Goal: Information Seeking & Learning: Understand process/instructions

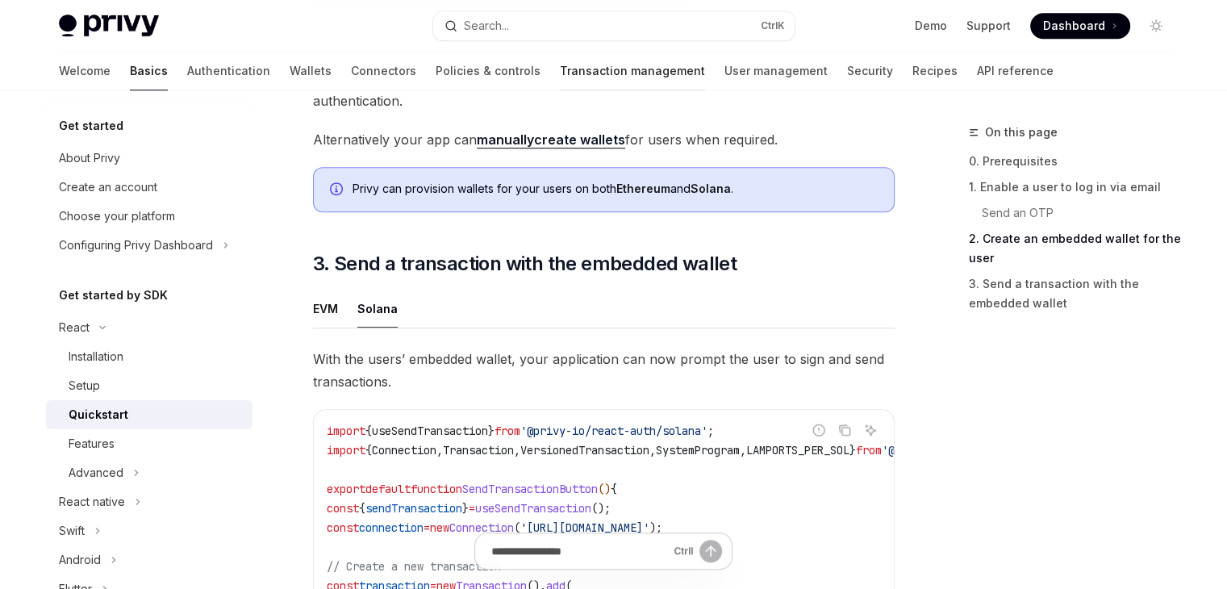
scroll to position [1258, 0]
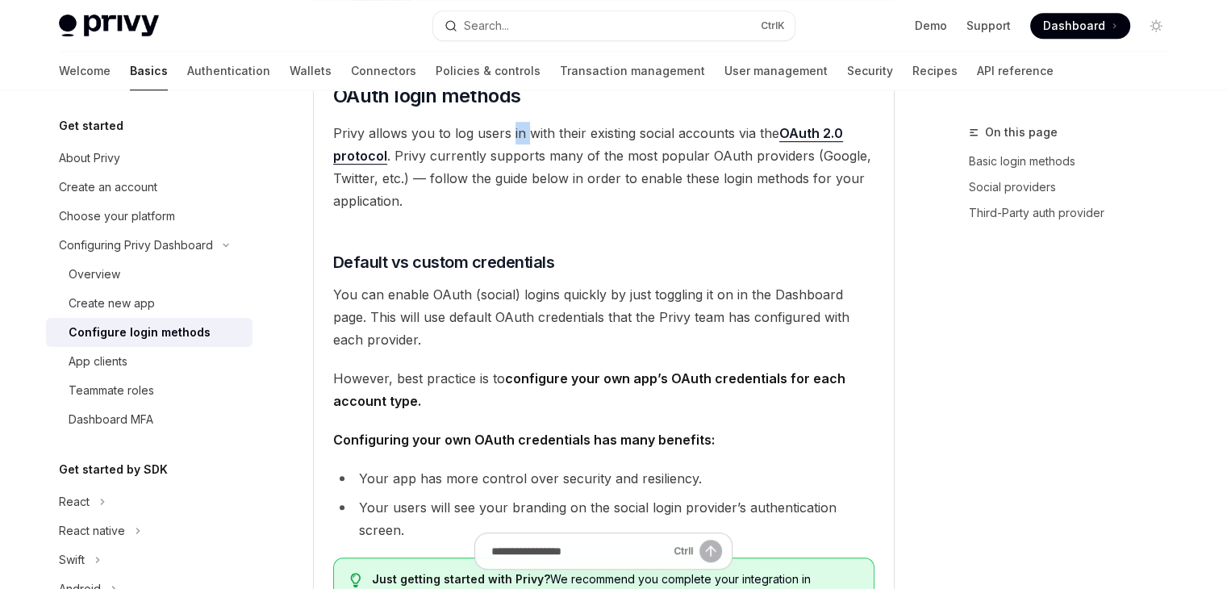
drag, startPoint x: 508, startPoint y: 130, endPoint x: 529, endPoint y: 131, distance: 21.0
click at [529, 131] on span "Privy allows you to log users in with their existing social accounts via the OA…" at bounding box center [603, 167] width 541 height 90
drag, startPoint x: 497, startPoint y: 157, endPoint x: 514, endPoint y: 152, distance: 17.6
click at [514, 152] on span "Privy allows you to log users in with their existing social accounts via the OA…" at bounding box center [603, 167] width 541 height 90
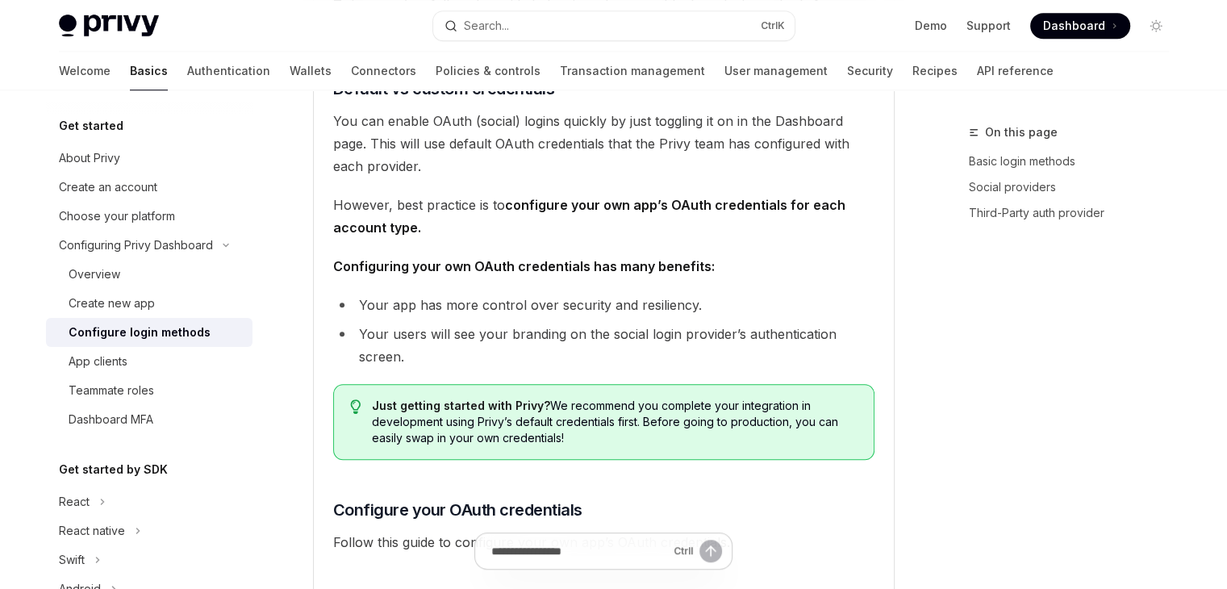
scroll to position [975, 0]
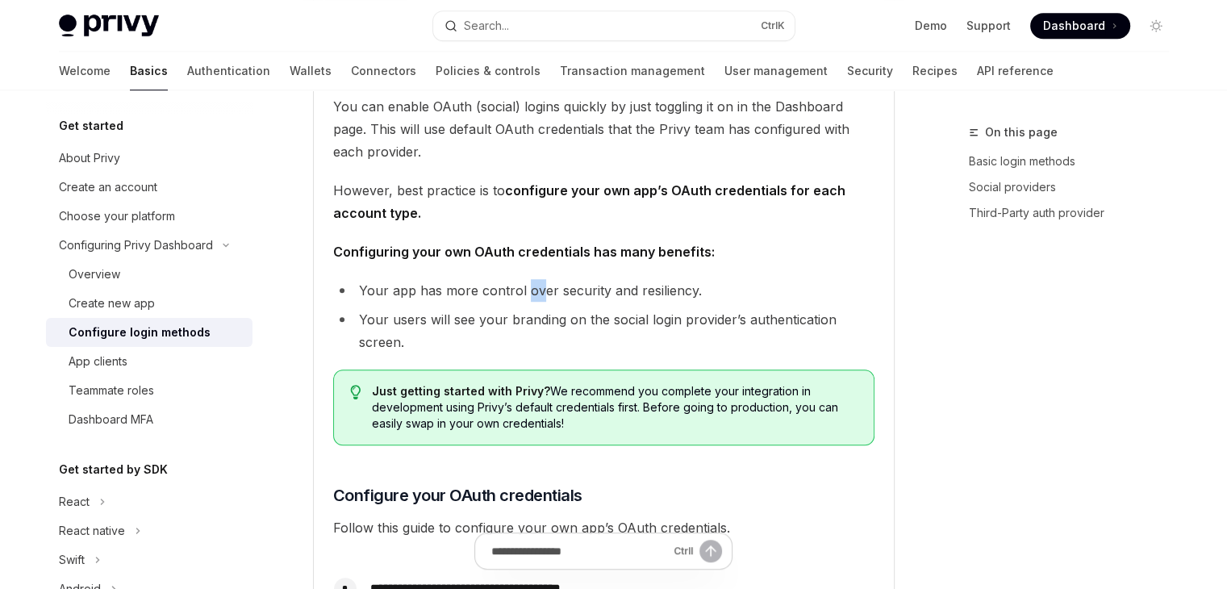
drag, startPoint x: 526, startPoint y: 291, endPoint x: 539, endPoint y: 288, distance: 13.3
click at [539, 288] on li "Your app has more control over security and resiliency." at bounding box center [603, 290] width 541 height 23
click at [482, 313] on li "Your users will see your branding on the social login provider’s authentication…" at bounding box center [603, 330] width 541 height 45
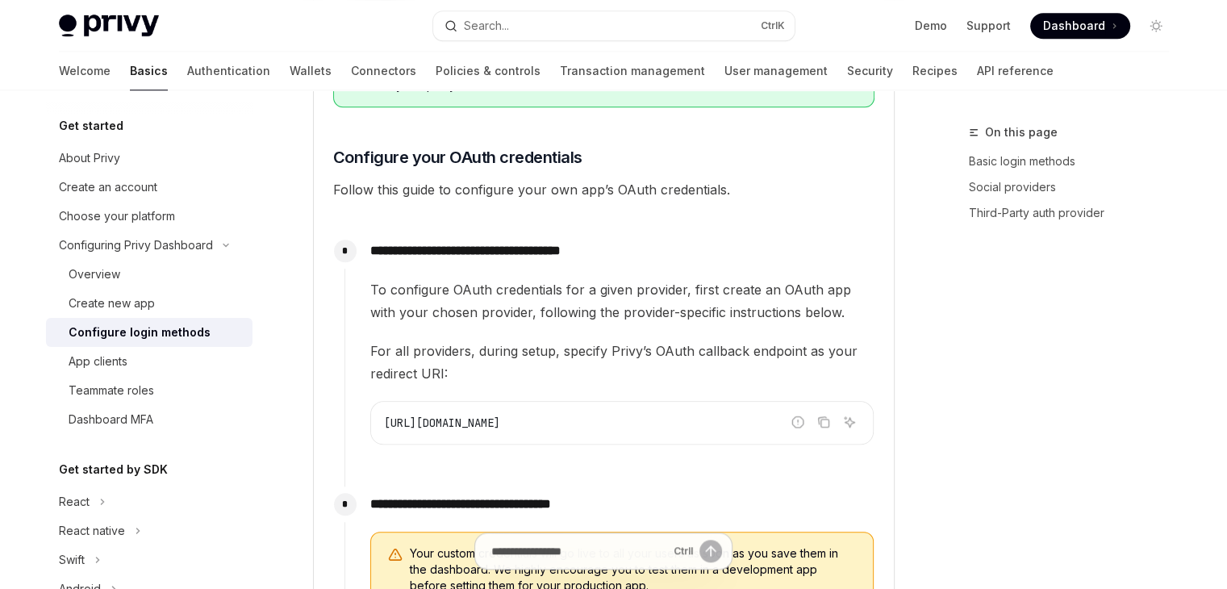
scroll to position [1352, 0]
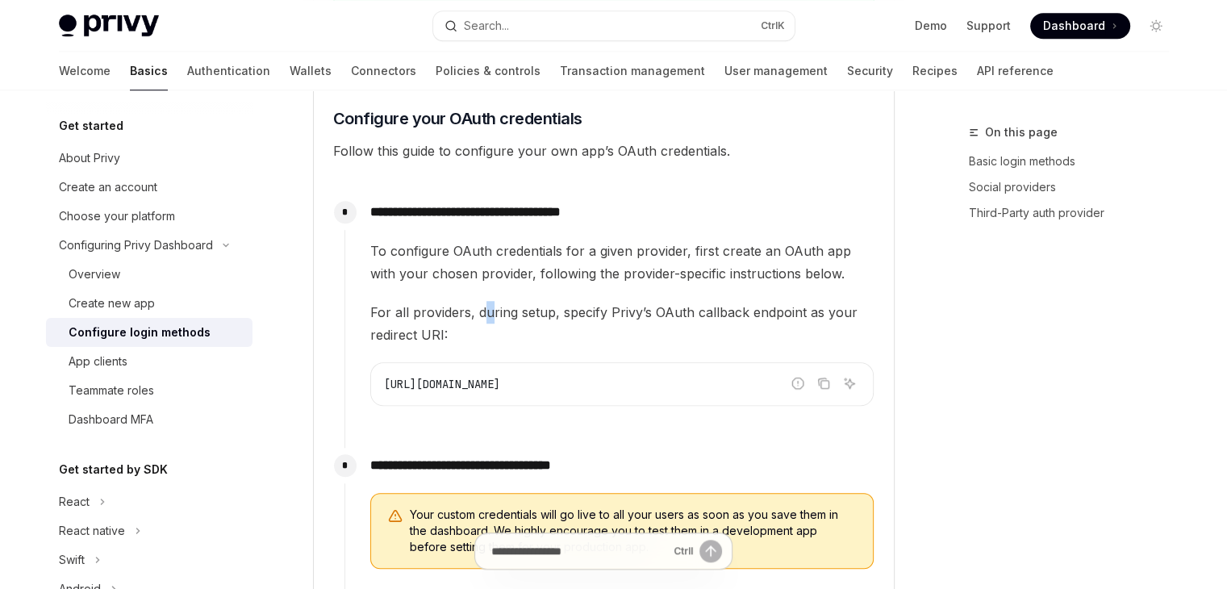
drag, startPoint x: 480, startPoint y: 310, endPoint x: 491, endPoint y: 309, distance: 10.5
click at [491, 309] on span "For all providers, during setup, specify Privy’s OAuth callback endpoint as you…" at bounding box center [621, 323] width 503 height 45
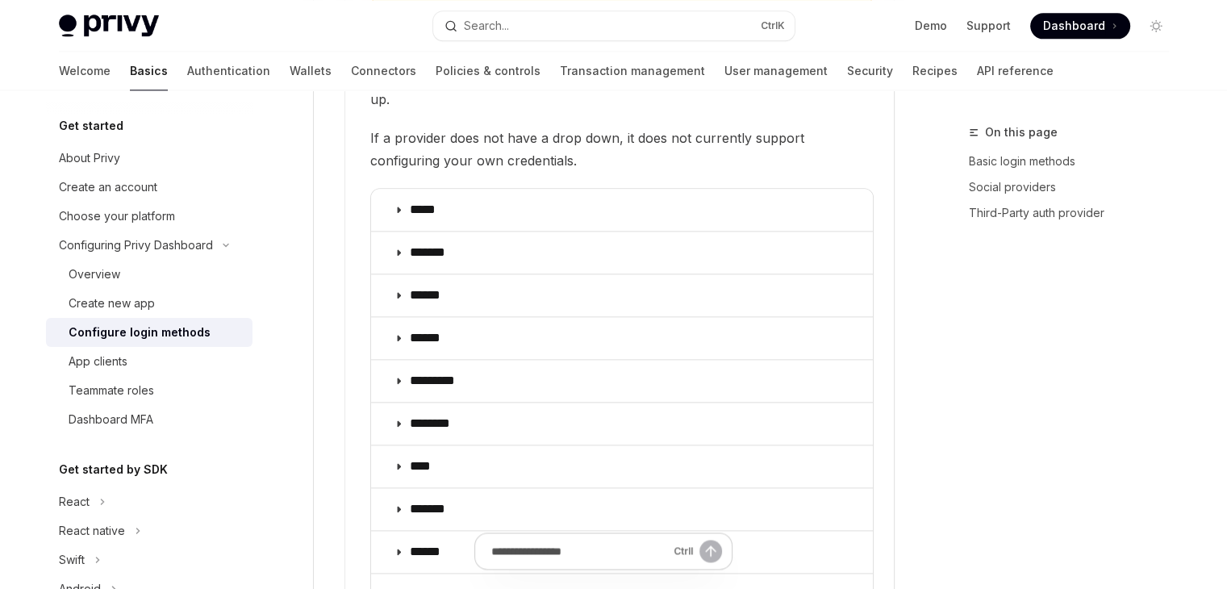
scroll to position [2105, 0]
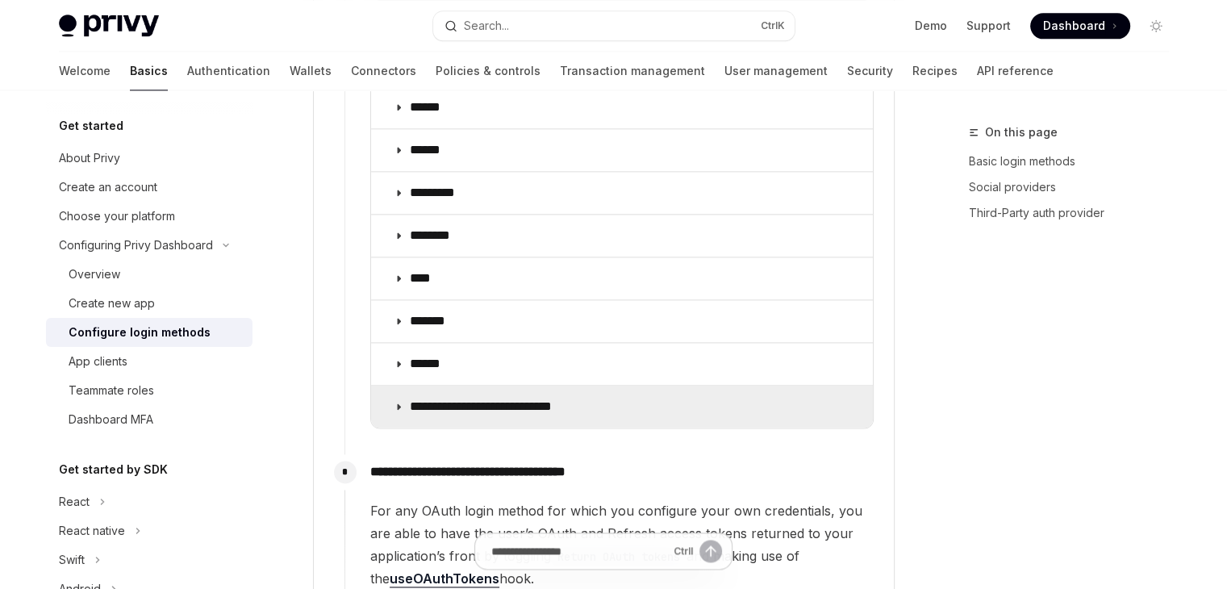
click at [403, 386] on summary "**********" at bounding box center [622, 407] width 502 height 42
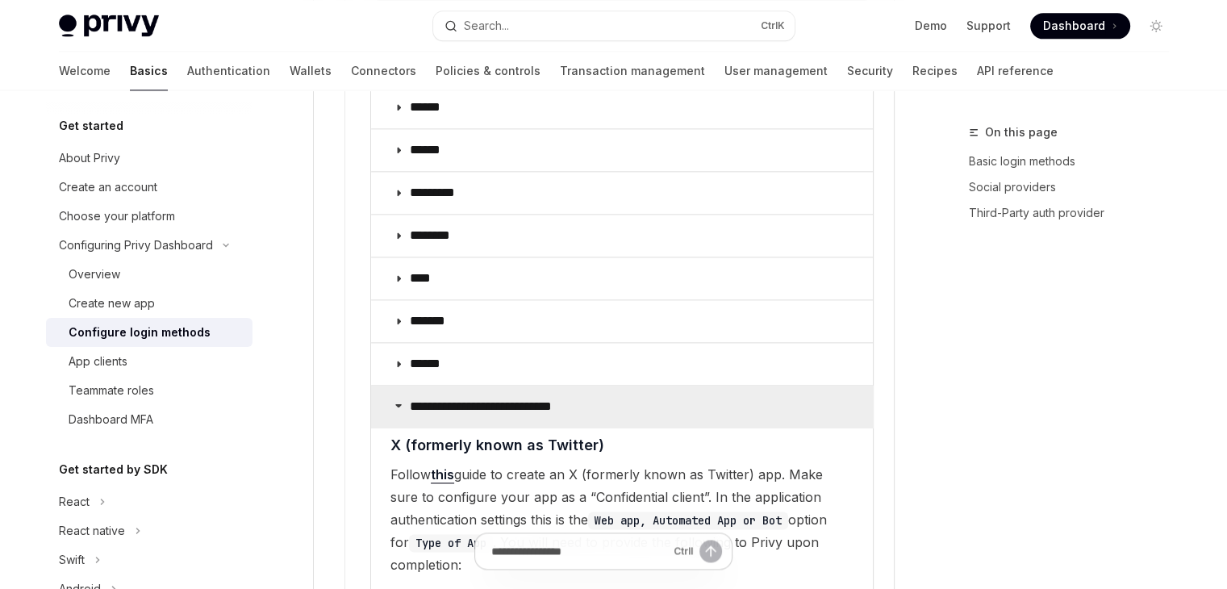
scroll to position [2294, 0]
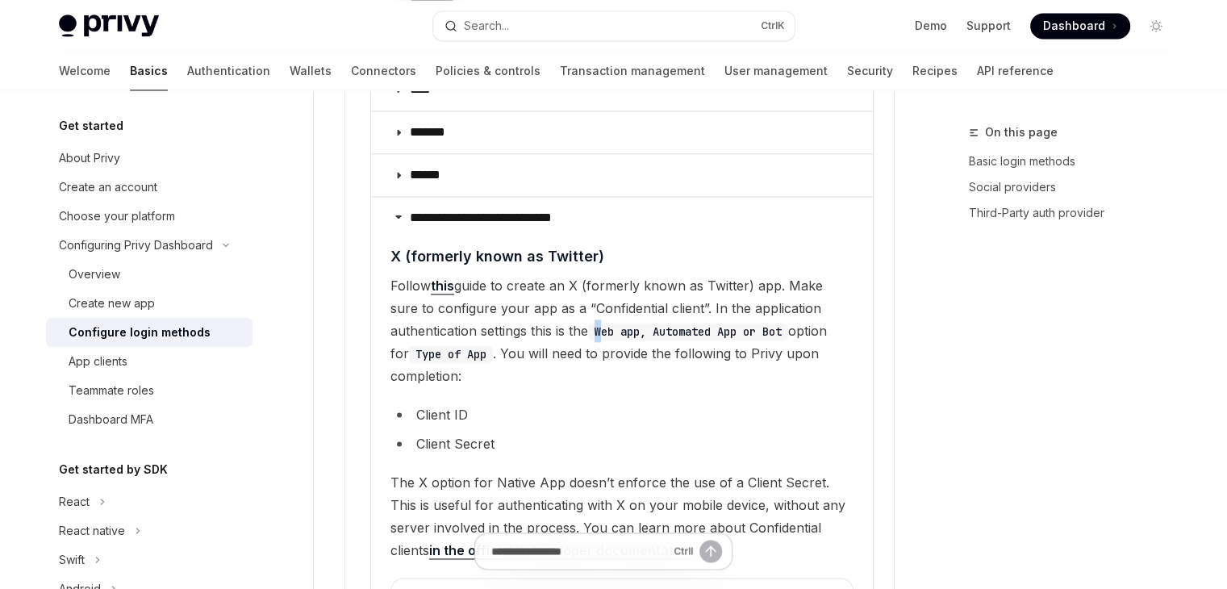
drag, startPoint x: 599, startPoint y: 301, endPoint x: 607, endPoint y: 307, distance: 9.8
click at [607, 323] on code "Web app, Automated App or Bot" at bounding box center [688, 332] width 200 height 18
click at [599, 346] on span "Follow this guide to create an X (formerly known as Twitter) app. Make sure to …" at bounding box center [621, 330] width 463 height 113
click at [577, 304] on span "Follow this guide to create an X (formerly known as Twitter) app. Make sure to …" at bounding box center [621, 330] width 463 height 113
drag, startPoint x: 560, startPoint y: 280, endPoint x: 669, endPoint y: 288, distance: 109.2
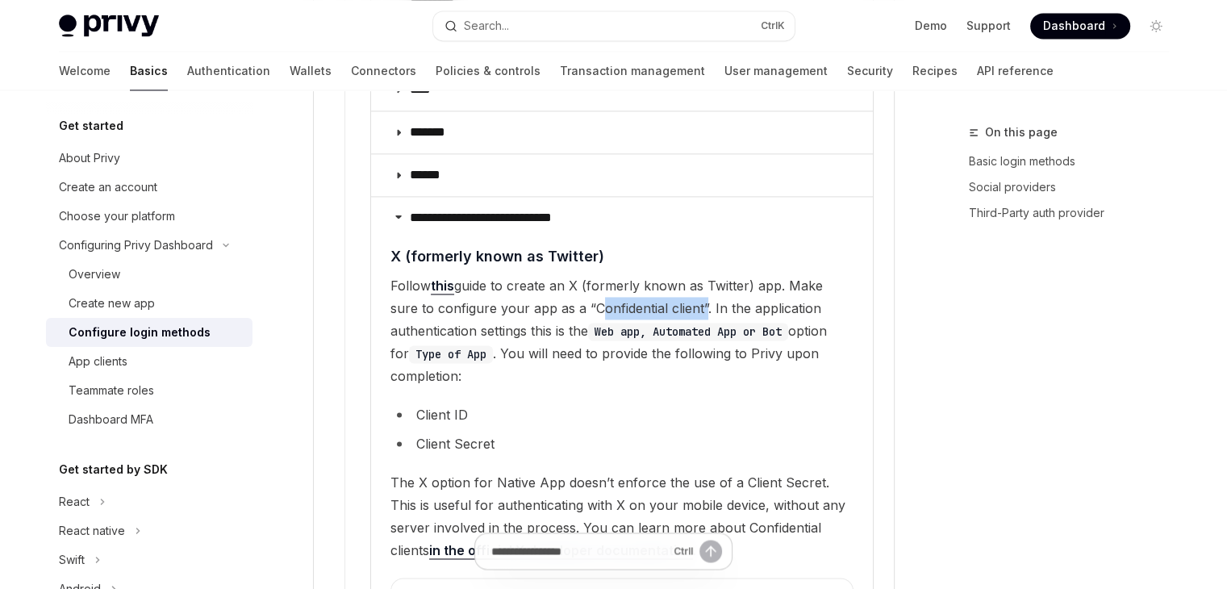
click at [669, 288] on span "Follow this guide to create an X (formerly known as Twitter) app. Make sure to …" at bounding box center [621, 330] width 463 height 113
drag, startPoint x: 562, startPoint y: 324, endPoint x: 571, endPoint y: 325, distance: 9.0
click at [571, 325] on span "Follow this guide to create an X (formerly known as Twitter) app. Make sure to …" at bounding box center [621, 330] width 463 height 113
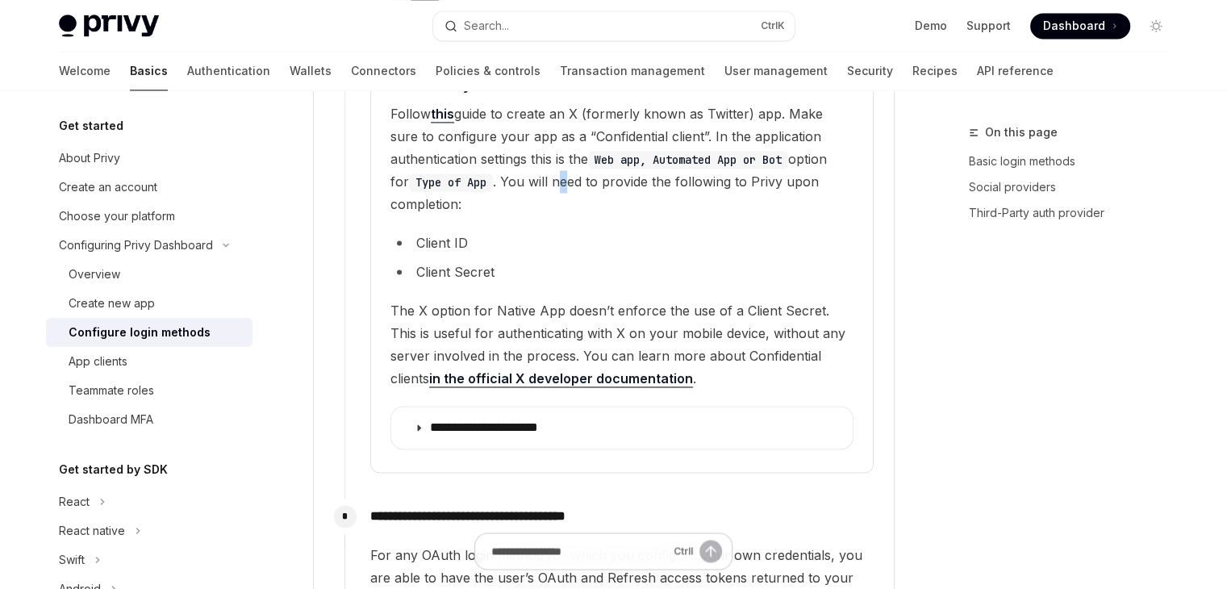
scroll to position [2482, 0]
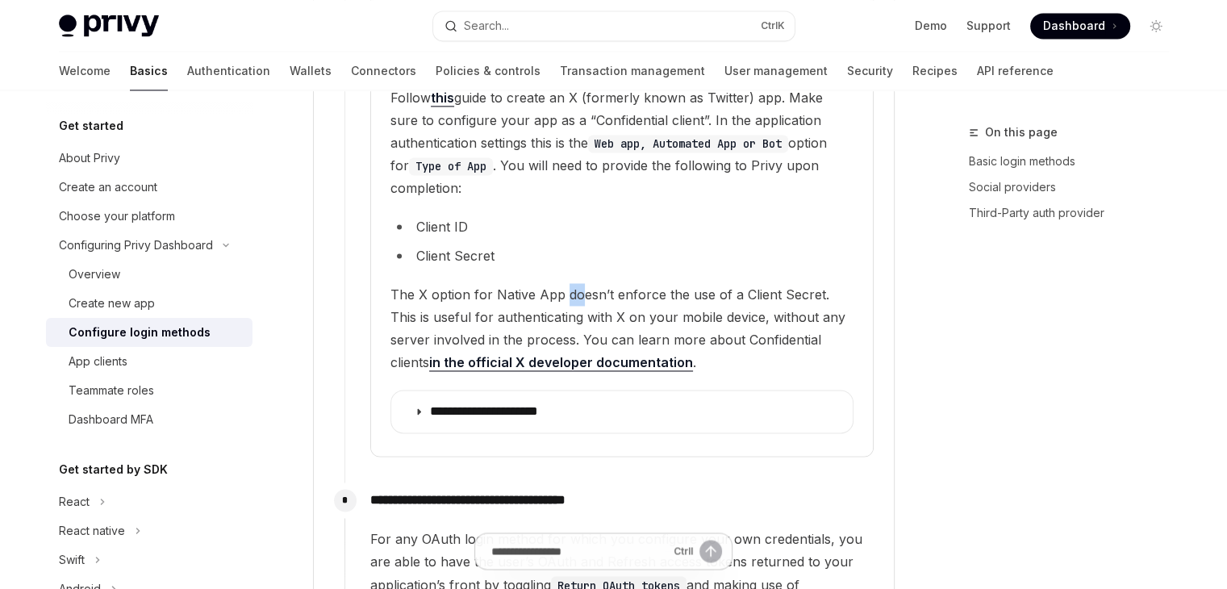
drag, startPoint x: 564, startPoint y: 269, endPoint x: 581, endPoint y: 269, distance: 16.9
click at [581, 283] on span "The X option for Native App doesn’t enforce the use of a Client Secret. This is…" at bounding box center [621, 328] width 463 height 90
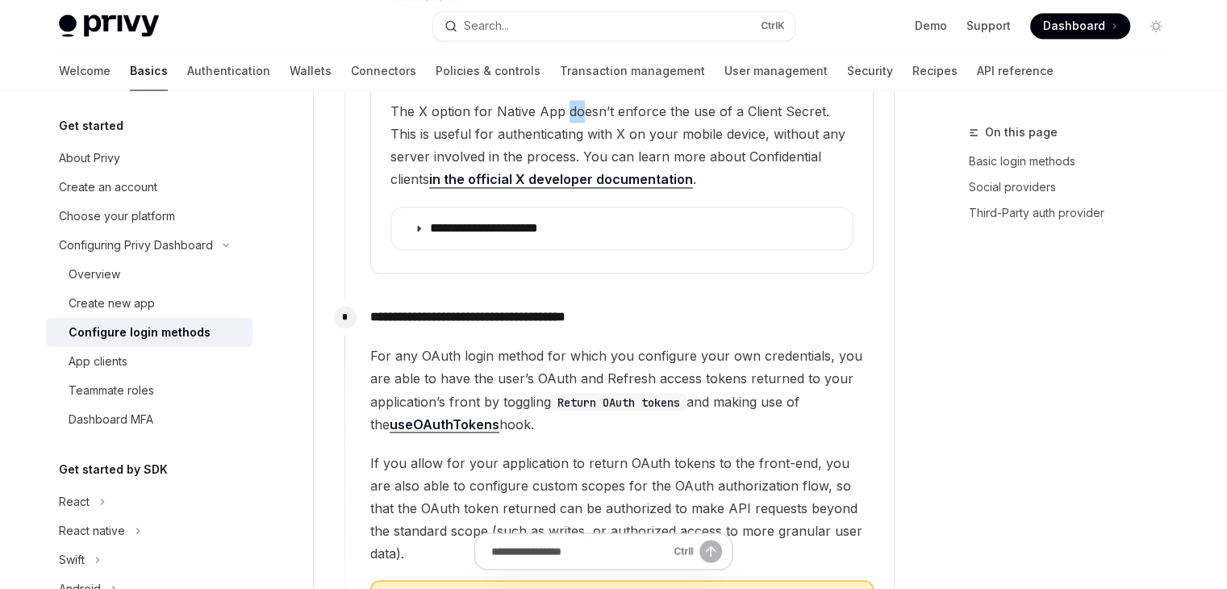
scroll to position [2670, 0]
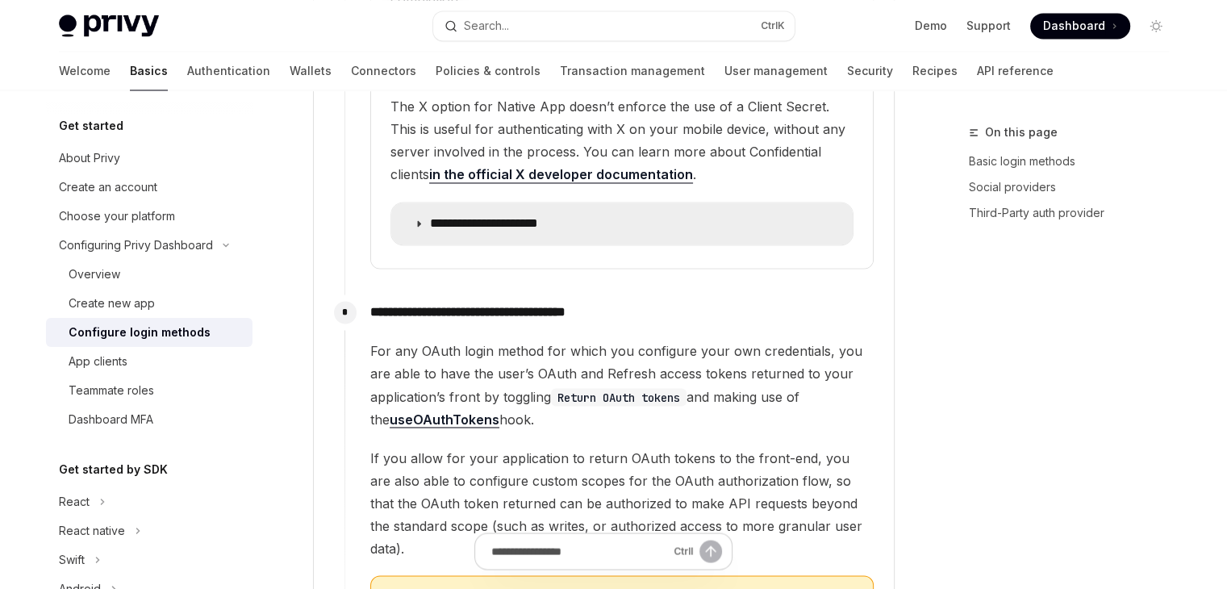
click at [419, 219] on icon at bounding box center [419, 224] width 10 height 10
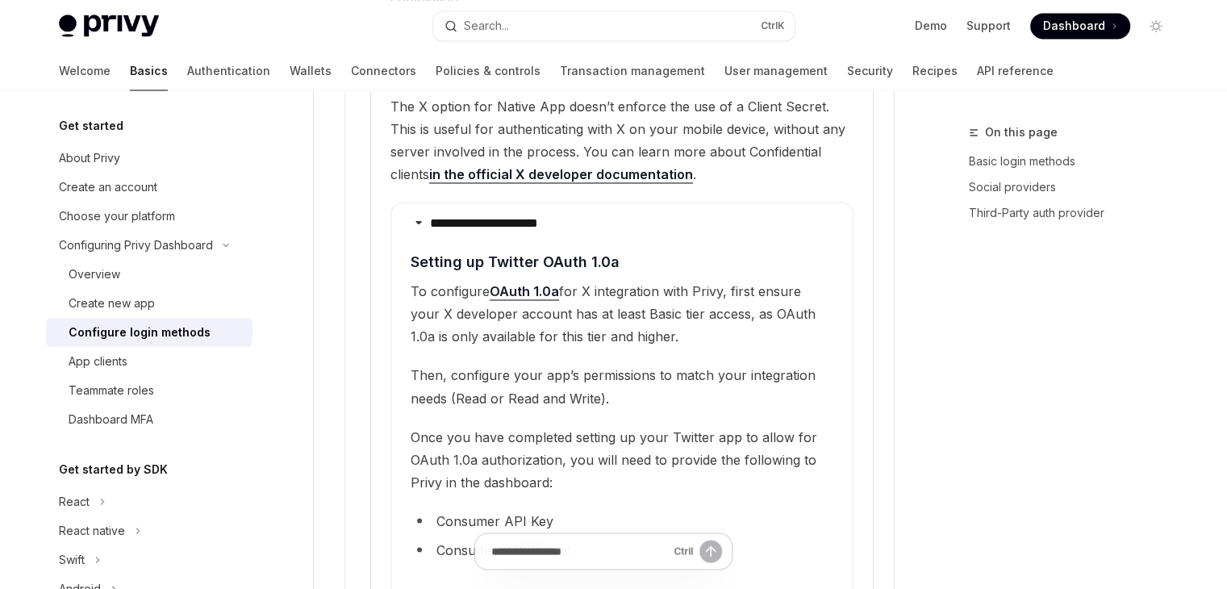
drag, startPoint x: 16, startPoint y: 207, endPoint x: 0, endPoint y: 272, distance: 66.5
